Goal: Task Accomplishment & Management: Use online tool/utility

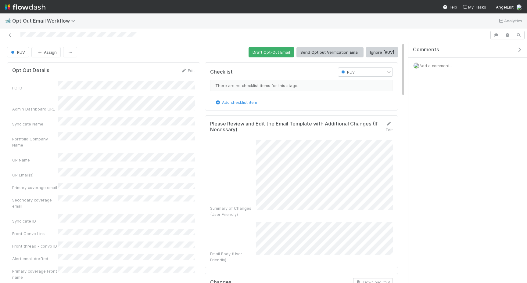
click at [13, 35] on div at bounding box center [244, 35] width 485 height 9
click at [12, 35] on icon at bounding box center [10, 35] width 6 height 4
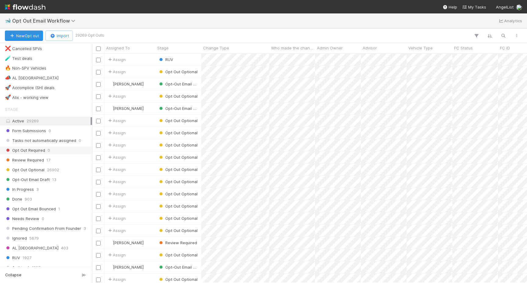
scroll to position [47, 0]
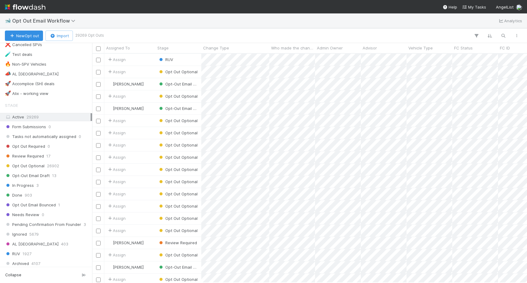
click at [30, 161] on div "Stage Active 29269 Form Submissions 0 Tasks not automatically assigned 0 Opt Ou…" at bounding box center [46, 188] width 92 height 178
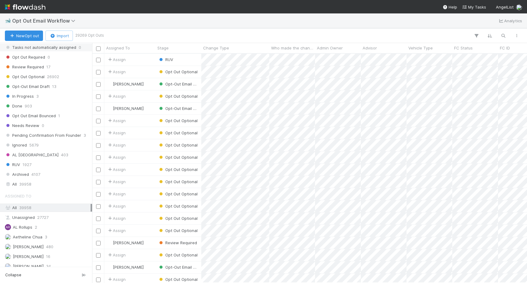
scroll to position [138, 0]
click at [20, 157] on div "Stage Active 29269 Form Submissions 0 Tasks not automatically assigned 0 Opt Ou…" at bounding box center [46, 97] width 92 height 178
click at [20, 165] on span "RUV" at bounding box center [12, 163] width 15 height 8
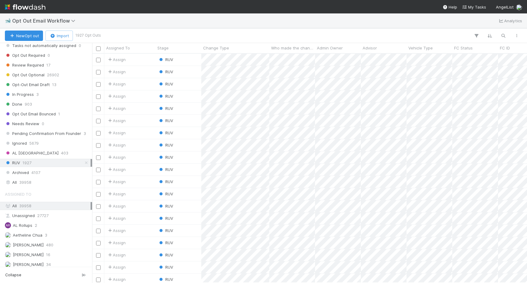
scroll to position [229, 435]
click at [25, 33] on button "New Opt out" at bounding box center [24, 35] width 38 height 10
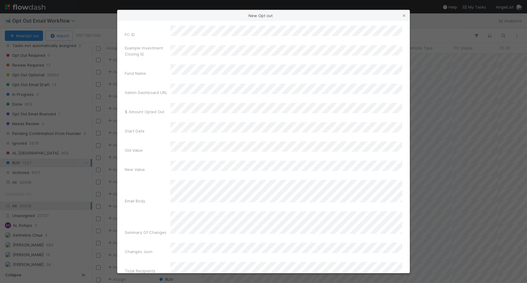
scroll to position [64, 0]
click at [66, 180] on div "New Opt out Change Type Who made the changes Admin Owner Advisor FC ID Example …" at bounding box center [263, 141] width 527 height 283
click at [69, 170] on div "New Opt out Change Type Who made the changes Admin Owner Advisor FC ID Example …" at bounding box center [263, 141] width 527 height 283
click at [405, 16] on icon at bounding box center [404, 16] width 6 height 4
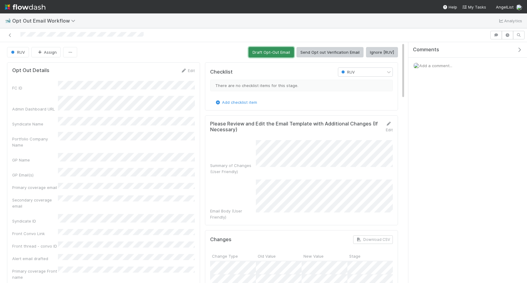
click at [263, 50] on button "Draft Opt-Out Email" at bounding box center [270, 52] width 45 height 10
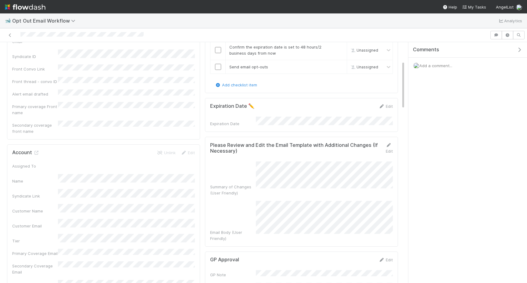
scroll to position [209, 0]
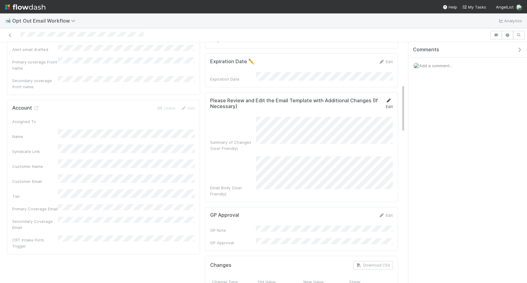
click at [392, 98] on link "Edit" at bounding box center [388, 103] width 7 height 11
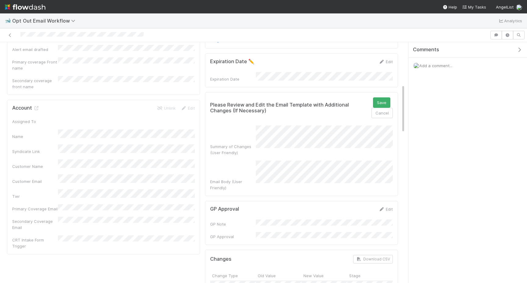
scroll to position [217, 0]
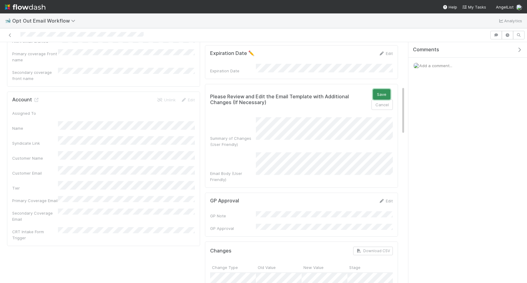
click at [381, 93] on button "Save" at bounding box center [381, 94] width 17 height 10
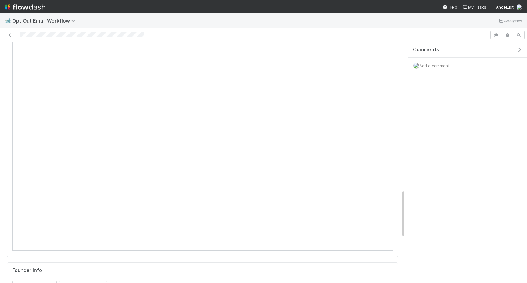
scroll to position [621, 0]
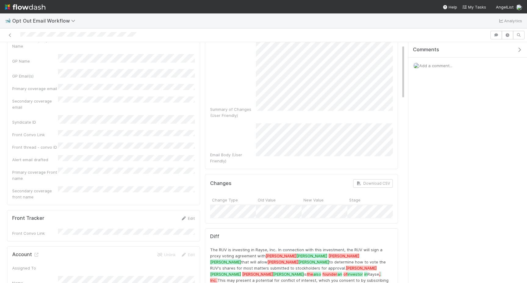
scroll to position [206, 0]
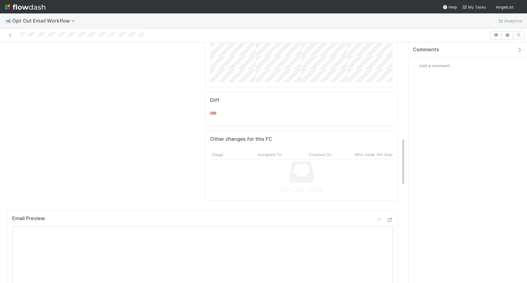
scroll to position [508, 0]
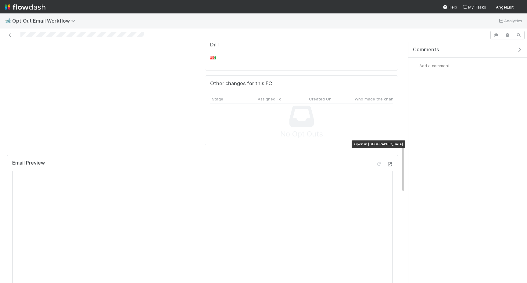
click at [390, 162] on icon at bounding box center [389, 164] width 6 height 4
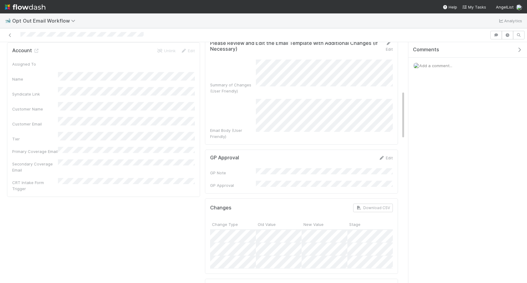
scroll to position [230, 0]
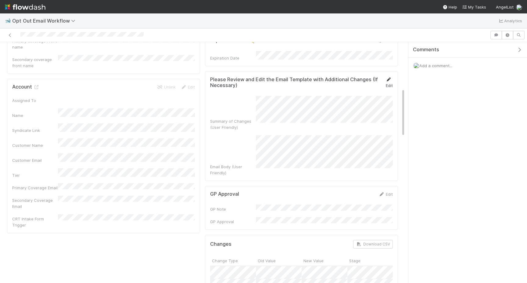
click at [385, 79] on icon at bounding box center [388, 79] width 6 height 4
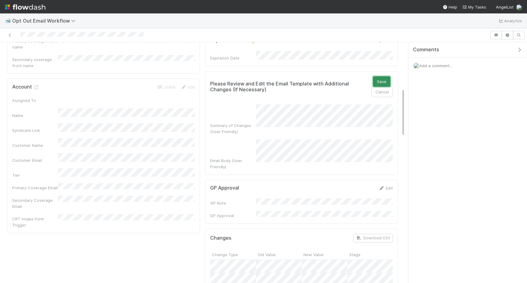
click at [375, 80] on button "Save" at bounding box center [381, 81] width 17 height 10
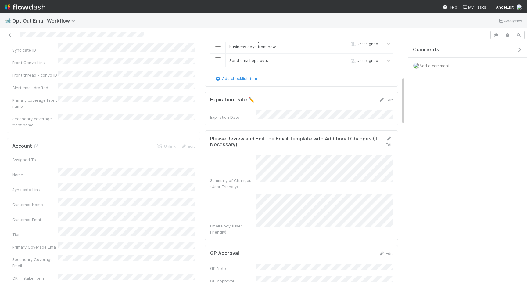
scroll to position [172, 0]
click at [389, 135] on icon at bounding box center [388, 137] width 6 height 4
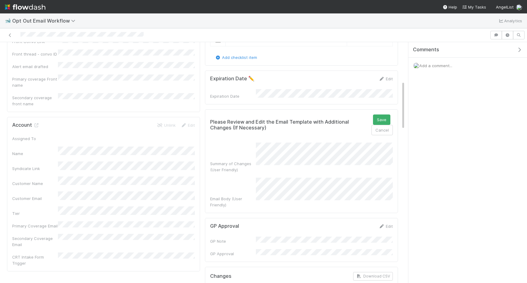
scroll to position [192, 0]
click at [385, 117] on button "Save" at bounding box center [381, 119] width 17 height 10
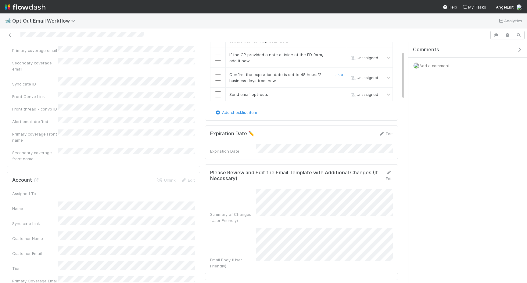
scroll to position [0, 0]
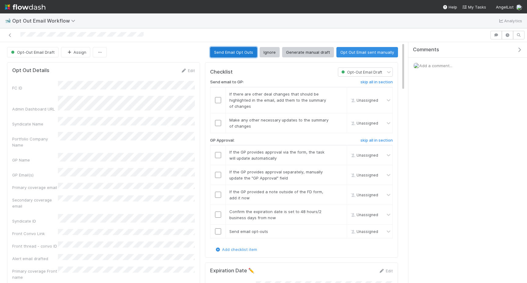
click at [220, 49] on button "Send Email Opt Outs" at bounding box center [233, 52] width 47 height 10
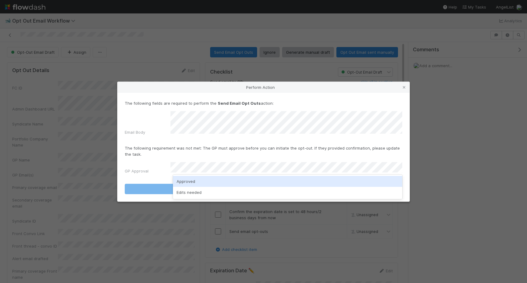
click at [230, 181] on div "Approved" at bounding box center [287, 181] width 229 height 11
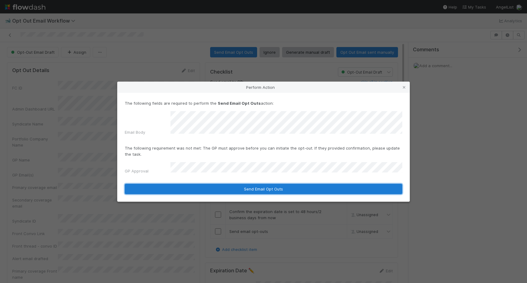
click at [230, 183] on button "Send Email Opt Outs" at bounding box center [263, 188] width 277 height 10
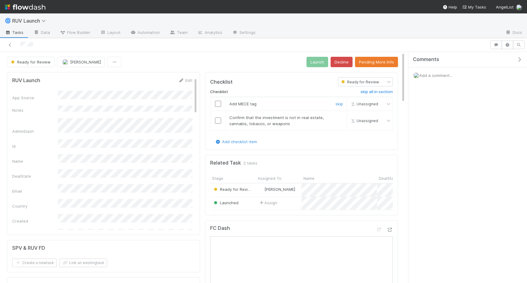
click at [219, 102] on input "checkbox" at bounding box center [218, 104] width 6 height 6
click at [219, 118] on input "checkbox" at bounding box center [218, 120] width 6 height 6
click at [321, 62] on button "Launch" at bounding box center [317, 62] width 22 height 10
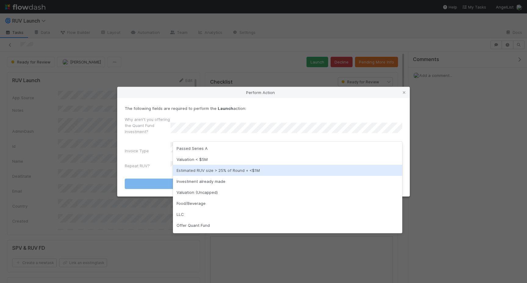
scroll to position [10, 0]
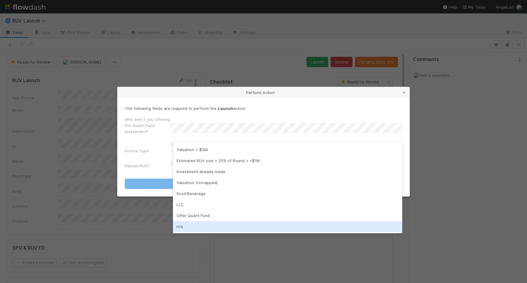
click at [191, 227] on div "n/a" at bounding box center [287, 226] width 229 height 11
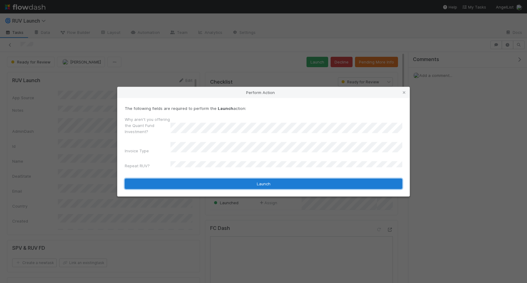
click at [205, 180] on button "Launch" at bounding box center [263, 183] width 277 height 10
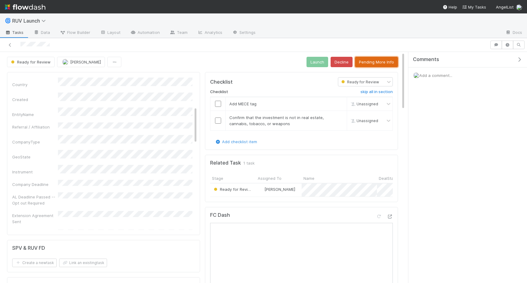
click at [372, 62] on button "Pending More Info" at bounding box center [376, 62] width 43 height 10
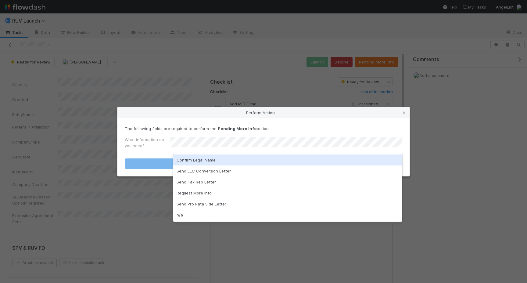
click at [205, 159] on div "Confirm Legal Name" at bounding box center [287, 159] width 229 height 11
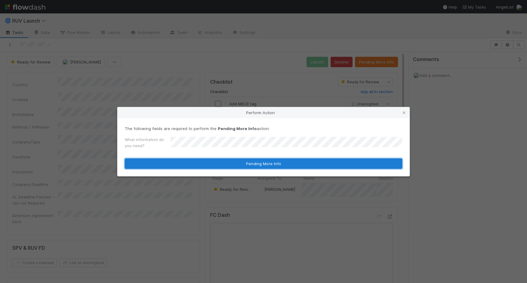
click at [205, 161] on button "Pending More Info" at bounding box center [263, 163] width 277 height 10
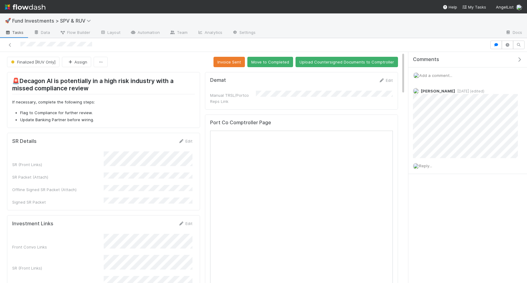
click at [130, 246] on div "Front Convo Links SR (Front Links) FC Dashboard Fund Comptroller Link" at bounding box center [102, 275] width 180 height 85
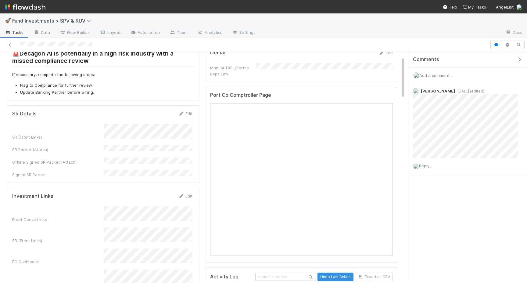
scroll to position [25, 0]
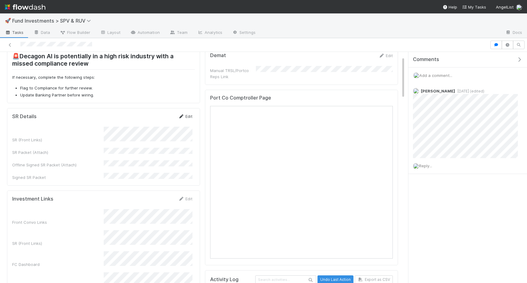
click at [186, 116] on link "Edit" at bounding box center [185, 116] width 14 height 5
click at [162, 118] on button "Save" at bounding box center [159, 118] width 17 height 10
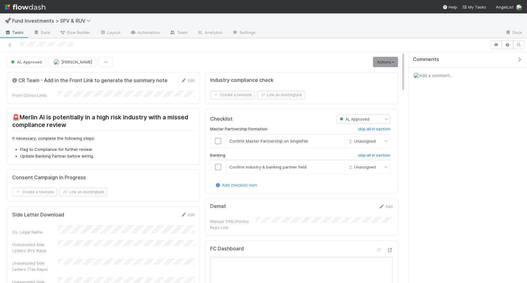
click at [398, 62] on div "AL Approved [PERSON_NAME] Actions Move to First Verification Cancel Deal Sync D…" at bounding box center [202, 62] width 400 height 10
click at [393, 62] on link "Actions" at bounding box center [385, 62] width 25 height 10
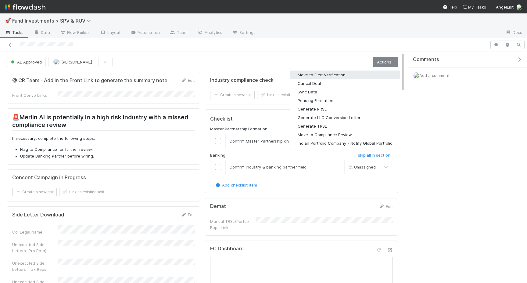
click at [350, 73] on button "Move to First Verification" at bounding box center [344, 74] width 109 height 9
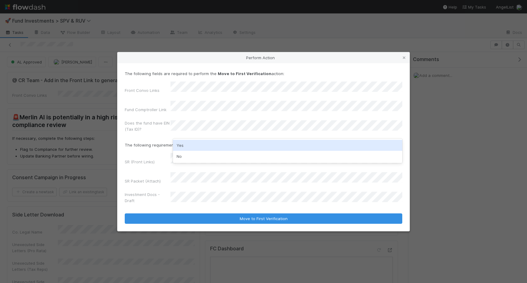
click at [196, 145] on div "Yes" at bounding box center [287, 145] width 229 height 11
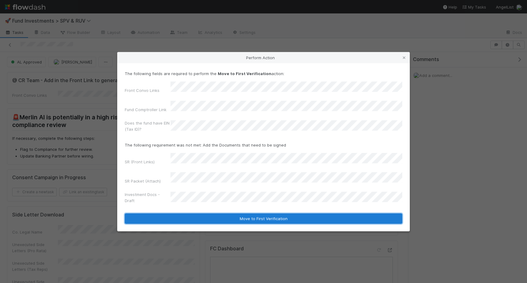
click at [193, 213] on button "Move to First Verification" at bounding box center [263, 218] width 277 height 10
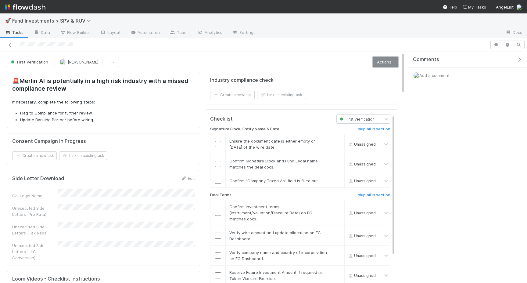
click at [381, 57] on link "Actions" at bounding box center [385, 62] width 25 height 10
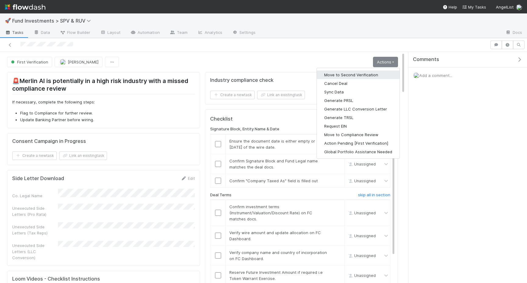
click at [365, 76] on button "Move to Second Verification" at bounding box center [358, 74] width 83 height 9
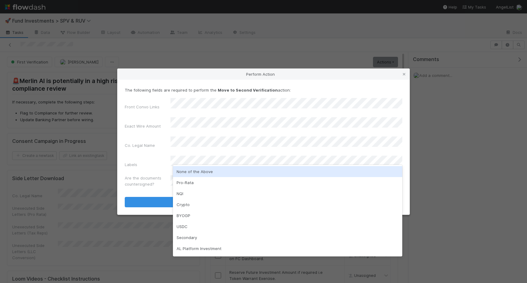
click at [192, 172] on div "None of the Above" at bounding box center [287, 171] width 229 height 11
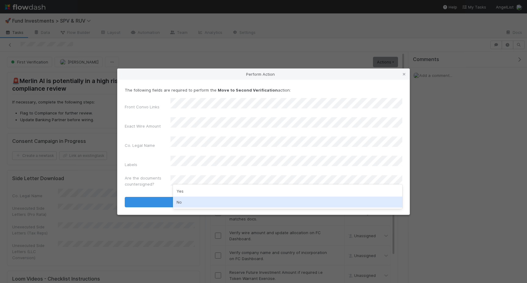
click at [192, 201] on div "No" at bounding box center [287, 201] width 229 height 11
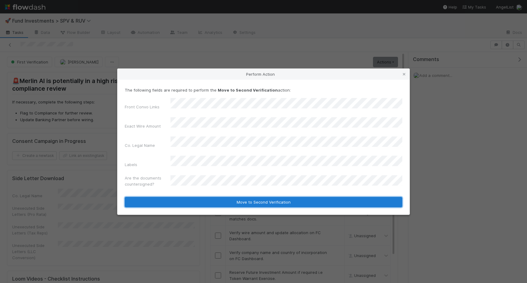
click at [193, 197] on button "Move to Second Verification" at bounding box center [263, 202] width 277 height 10
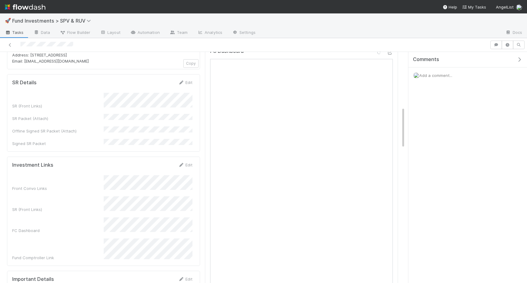
scroll to position [259, 0]
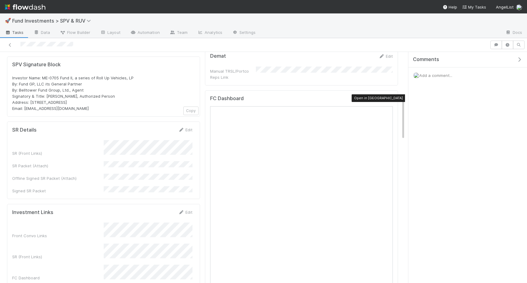
click at [390, 98] on icon at bounding box center [389, 100] width 6 height 4
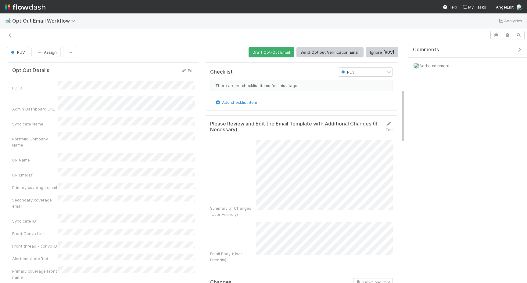
scroll to position [206, 0]
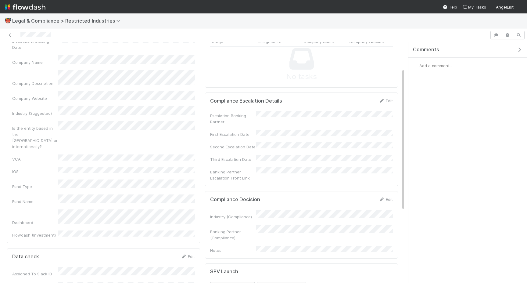
scroll to position [49, 0]
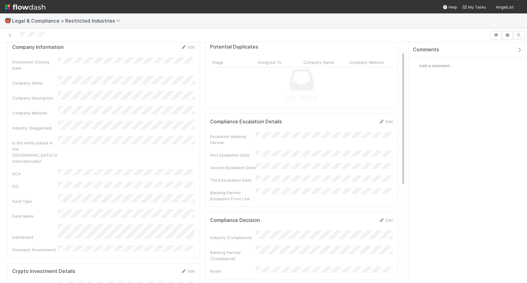
scroll to position [30, 0]
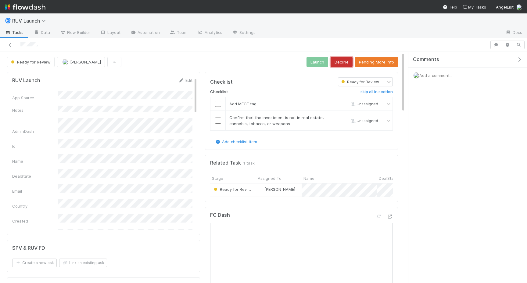
click at [347, 61] on button "Decline" at bounding box center [341, 62] width 22 height 10
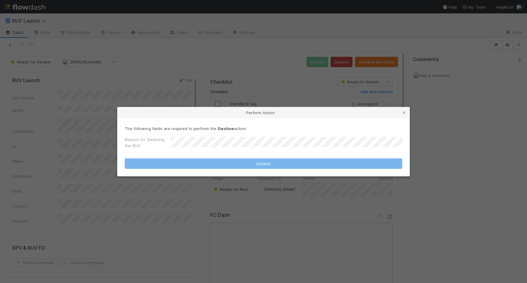
click at [236, 139] on div "Reason for Declining the RUV" at bounding box center [263, 143] width 277 height 15
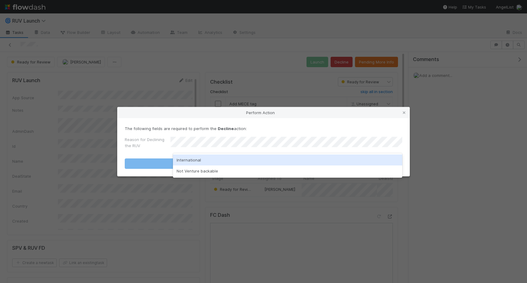
click at [224, 169] on div "Not Venture backable" at bounding box center [287, 170] width 229 height 11
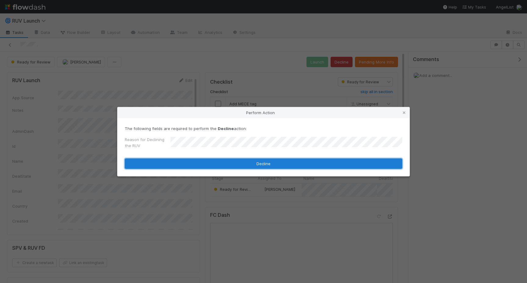
click at [229, 164] on button "Decline" at bounding box center [263, 163] width 277 height 10
